Goal: Check status: Check status

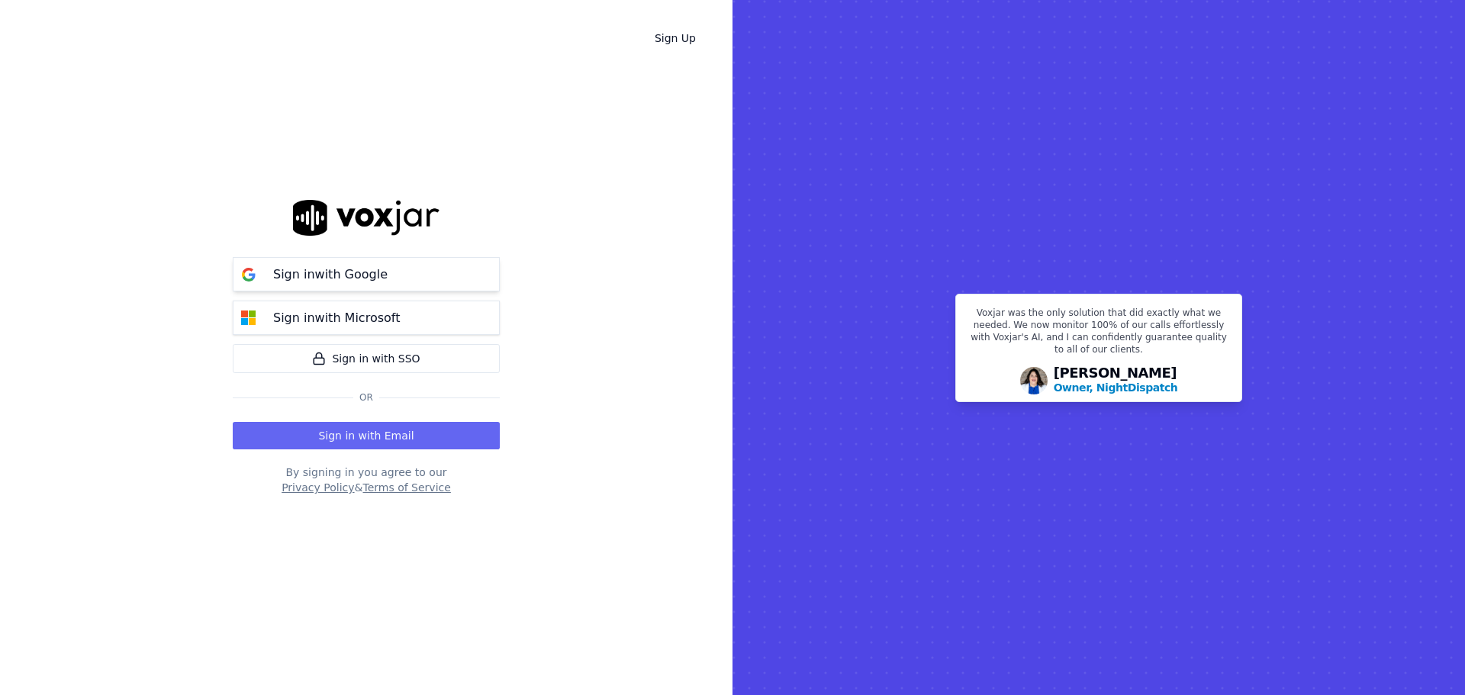
click at [380, 275] on div "Sign in with Google" at bounding box center [330, 275] width 133 height 18
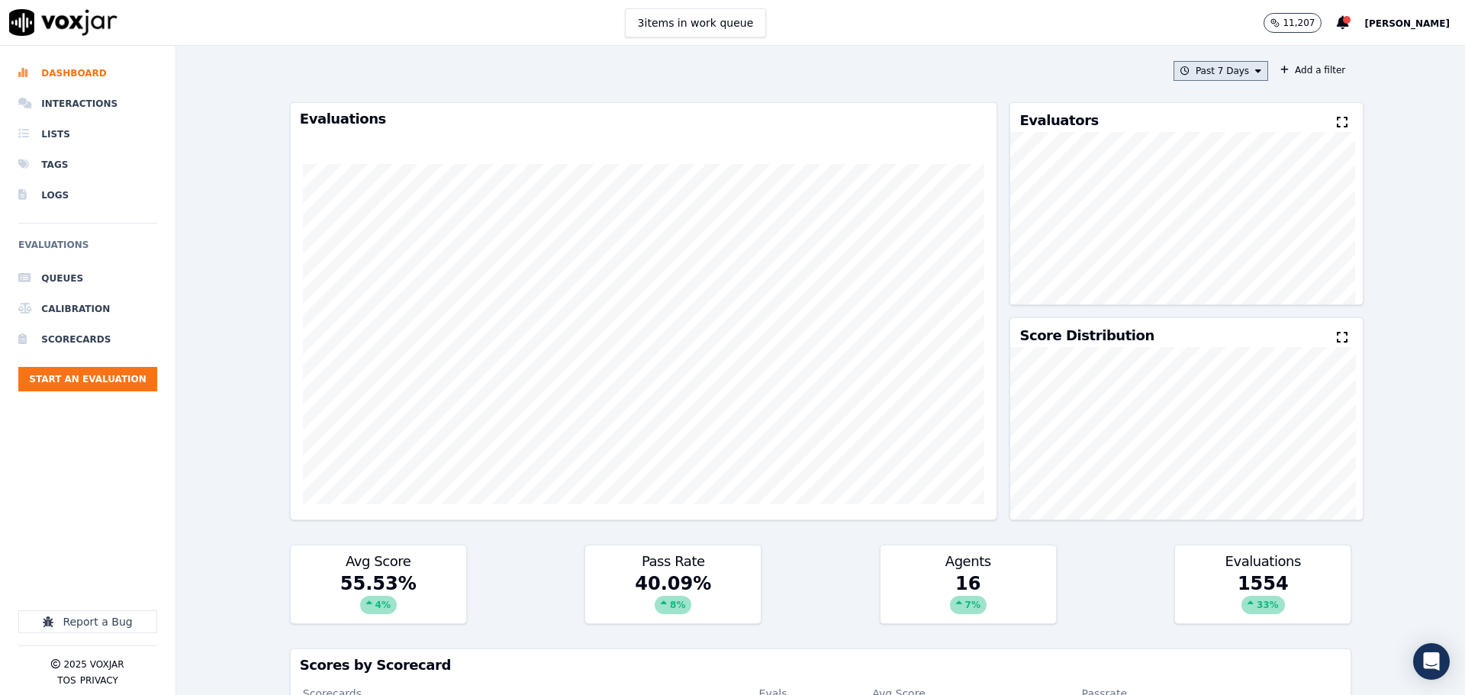
click at [1206, 73] on button "Past 7 Days" at bounding box center [1221, 71] width 95 height 20
click at [1198, 100] on div "Custom" at bounding box center [1215, 99] width 35 height 12
click at [1223, 128] on input "From" at bounding box center [1194, 128] width 134 height 34
type input "[DATE]T00:00"
click at [1208, 98] on label "From" at bounding box center [1194, 99] width 134 height 12
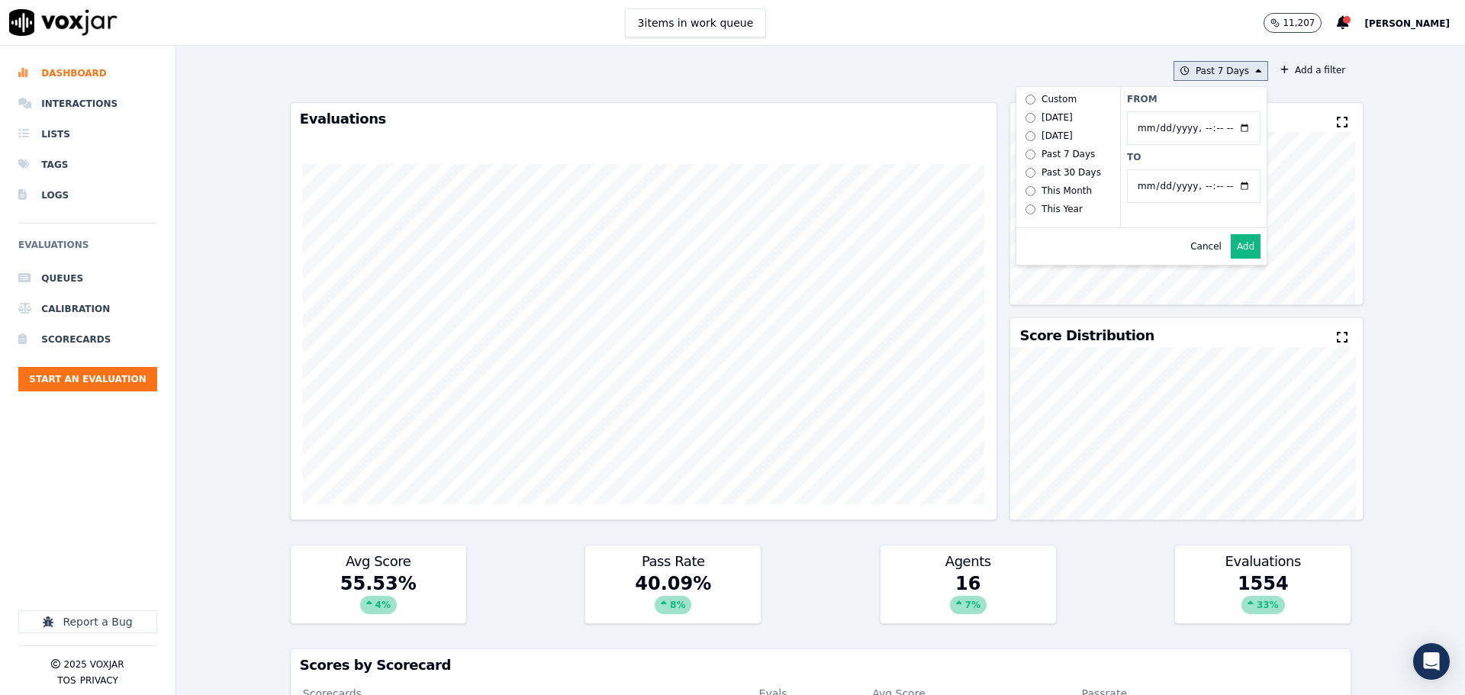
click at [1208, 111] on input "From" at bounding box center [1194, 128] width 134 height 34
click at [1228, 190] on input "To" at bounding box center [1194, 186] width 134 height 34
type input "[DATE]T23:59"
click at [1216, 158] on label "To" at bounding box center [1194, 157] width 134 height 12
click at [1216, 169] on input "To" at bounding box center [1194, 186] width 134 height 34
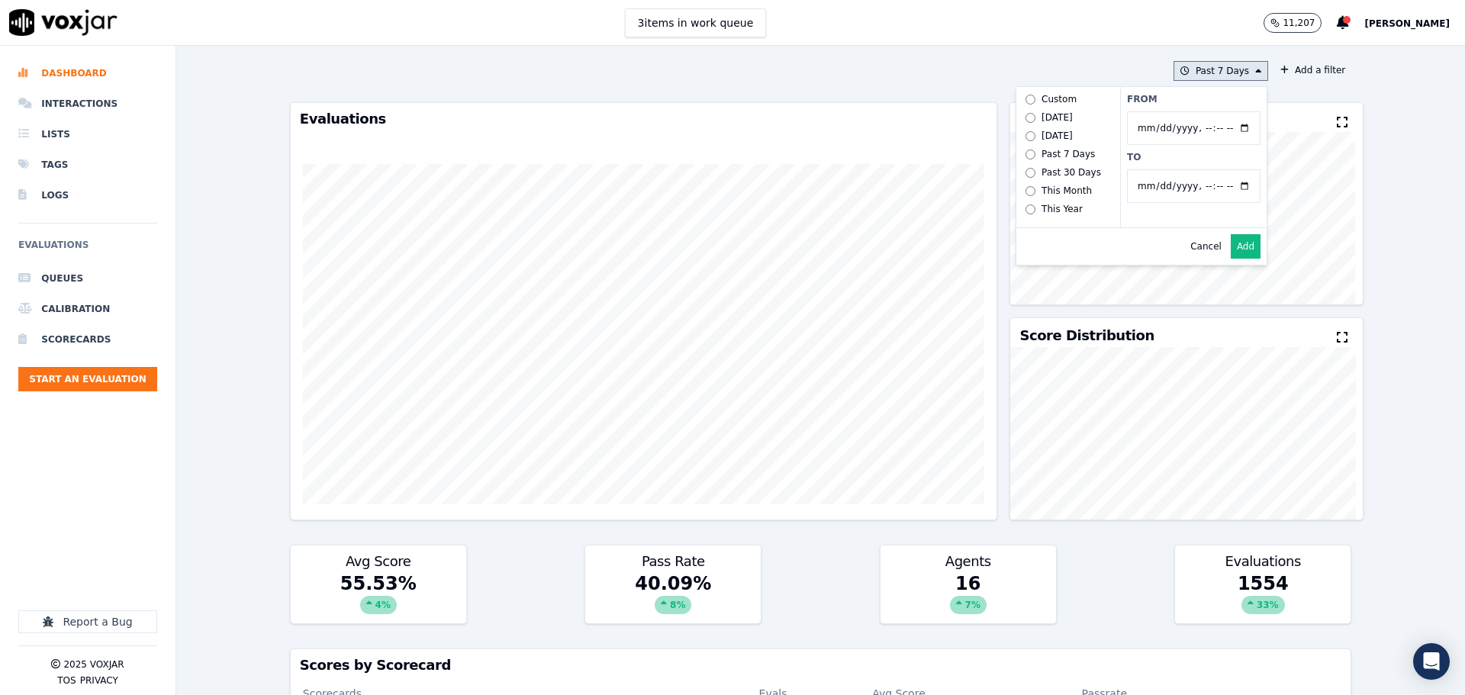
click at [1232, 259] on button "Add" at bounding box center [1246, 246] width 30 height 24
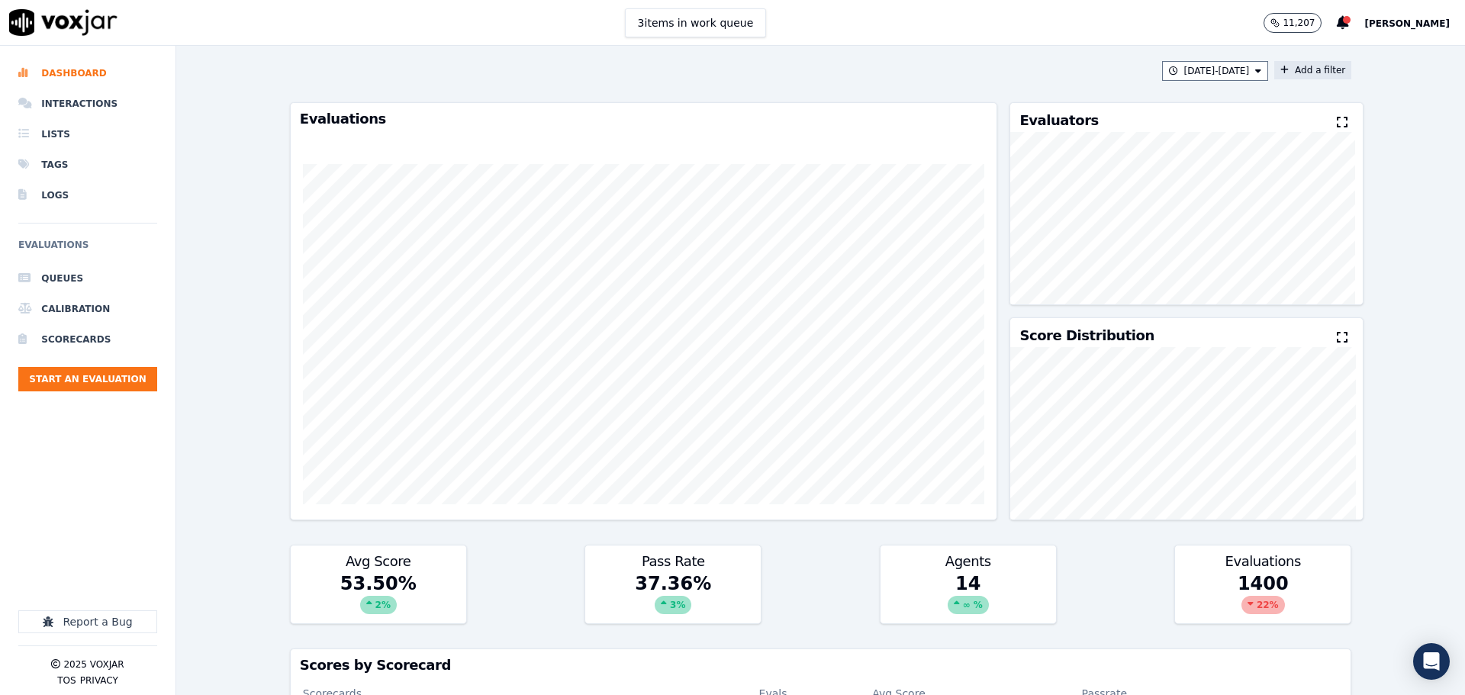
click at [1298, 74] on button "Add a filter" at bounding box center [1312, 70] width 77 height 18
click at [1013, 153] on button "Fields" at bounding box center [1012, 143] width 147 height 26
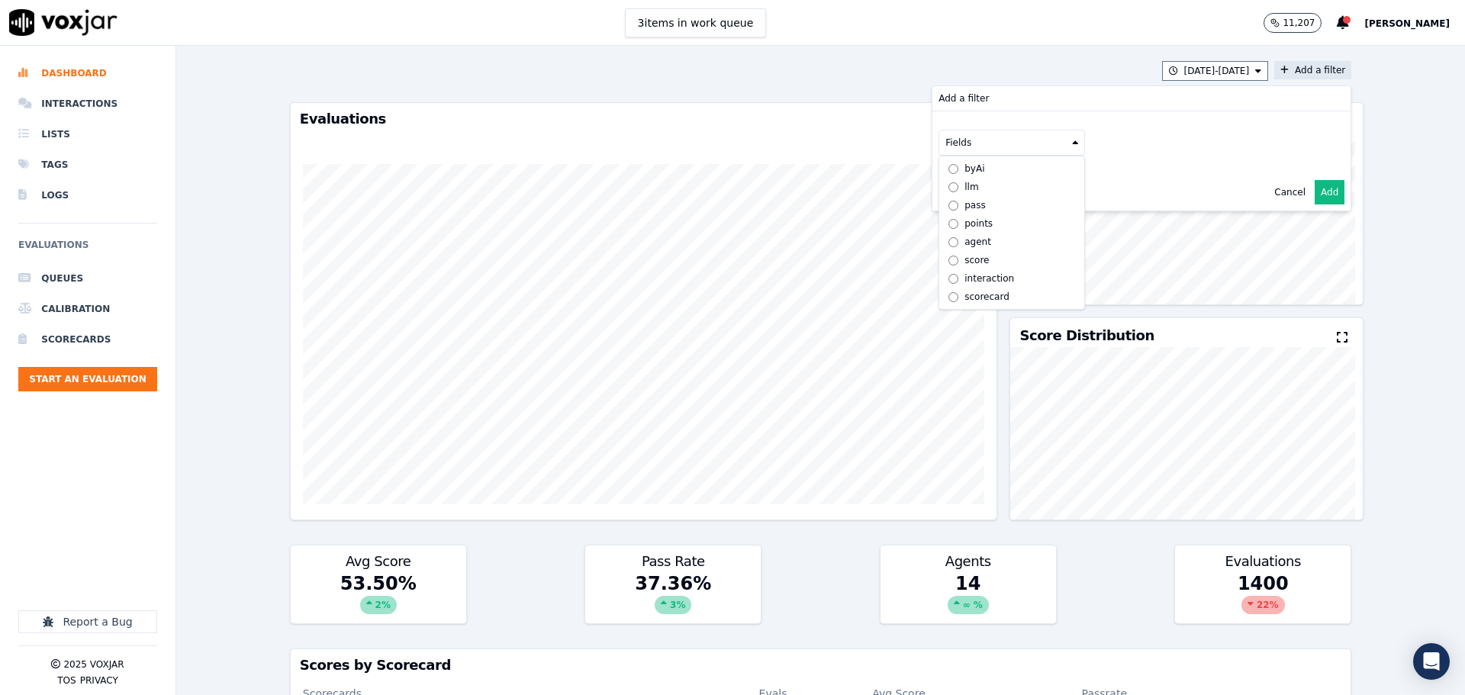
scroll to position [11, 0]
click at [975, 291] on div "scorecard" at bounding box center [987, 297] width 45 height 12
click at [1005, 174] on button "Fields" at bounding box center [1030, 175] width 147 height 26
click at [985, 205] on label "title" at bounding box center [1030, 201] width 139 height 18
click at [1113, 169] on button at bounding box center [1220, 173] width 220 height 23
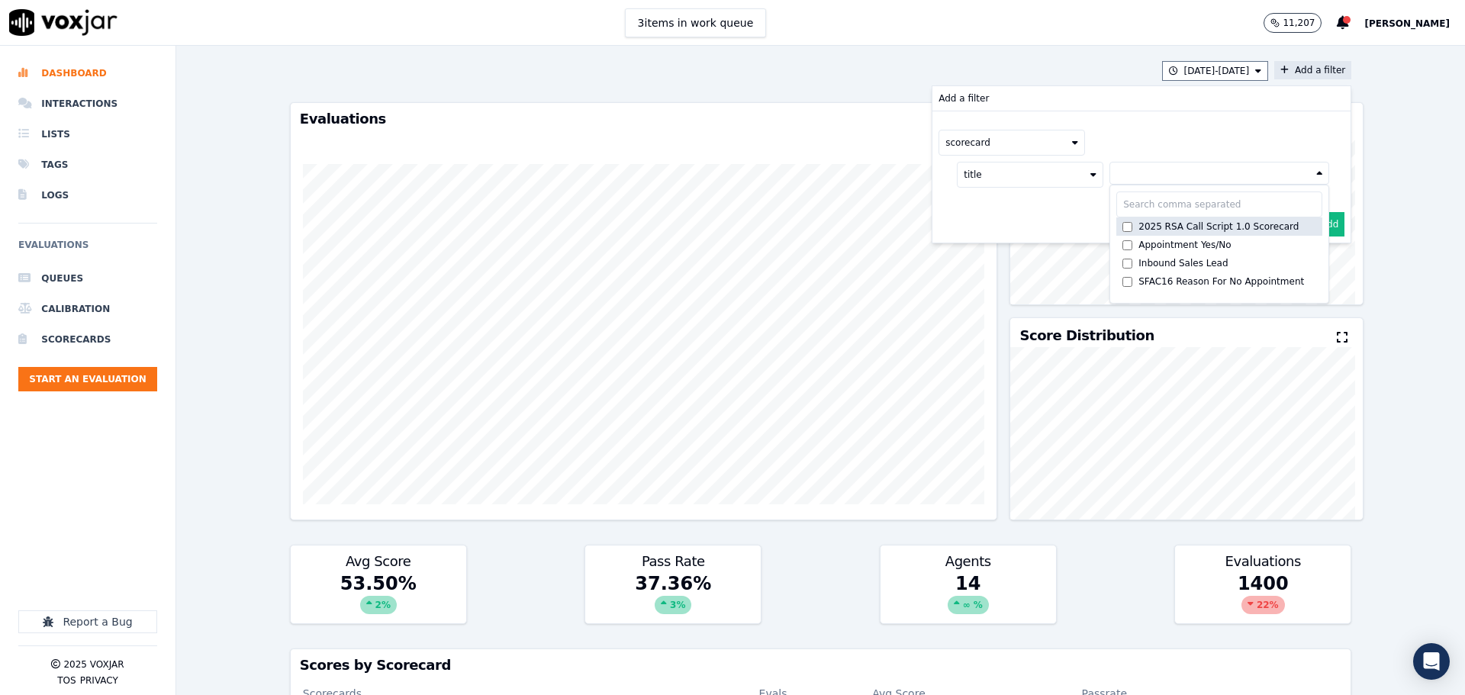
click at [1145, 230] on div "2025 RSA Call Script 1.0 Scorecard" at bounding box center [1219, 227] width 160 height 12
click at [1319, 261] on button "Add" at bounding box center [1330, 261] width 30 height 24
